Goal: Task Accomplishment & Management: Complete application form

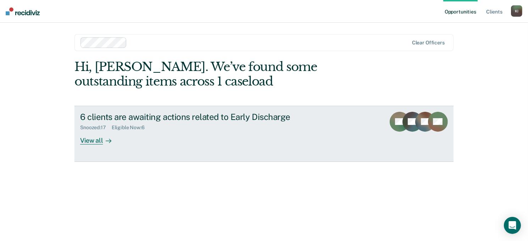
click at [95, 140] on div "View all" at bounding box center [100, 137] width 40 height 14
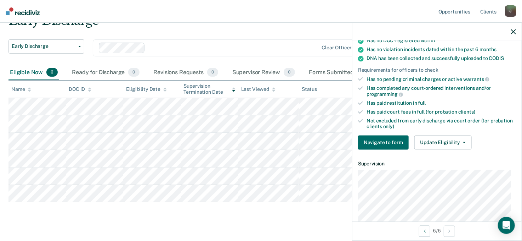
scroll to position [161, 0]
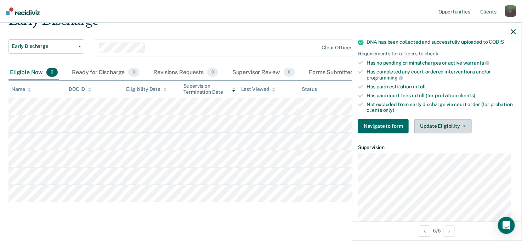
click at [460, 125] on span "button" at bounding box center [463, 125] width 6 height 1
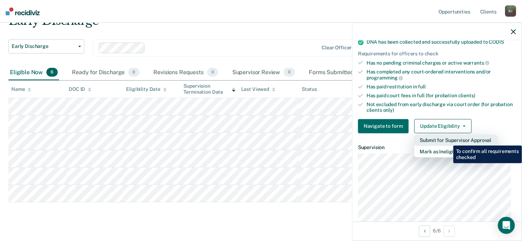
click at [448, 140] on button "Submit for Supervisor Approval" at bounding box center [456, 140] width 83 height 11
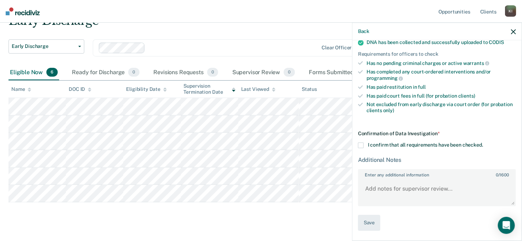
scroll to position [157, 0]
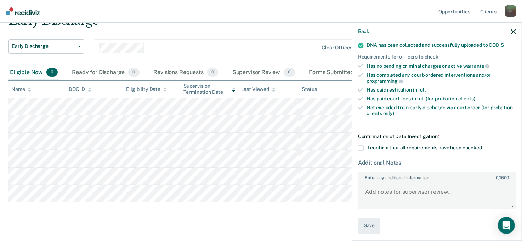
click at [359, 145] on span at bounding box center [361, 148] width 6 height 6
click at [483, 145] on input "I confirm that all requirements have been checked." at bounding box center [483, 145] width 0 height 0
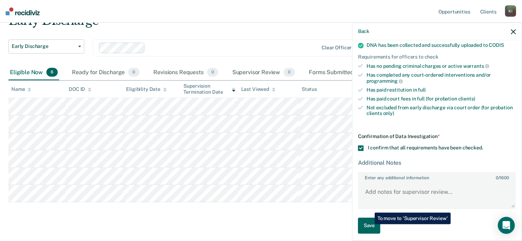
click at [370, 224] on button "Save" at bounding box center [369, 225] width 22 height 16
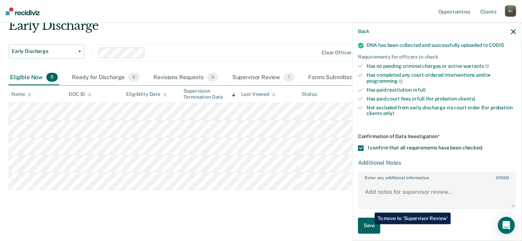
scroll to position [30, 0]
